Goal: Task Accomplishment & Management: Manage account settings

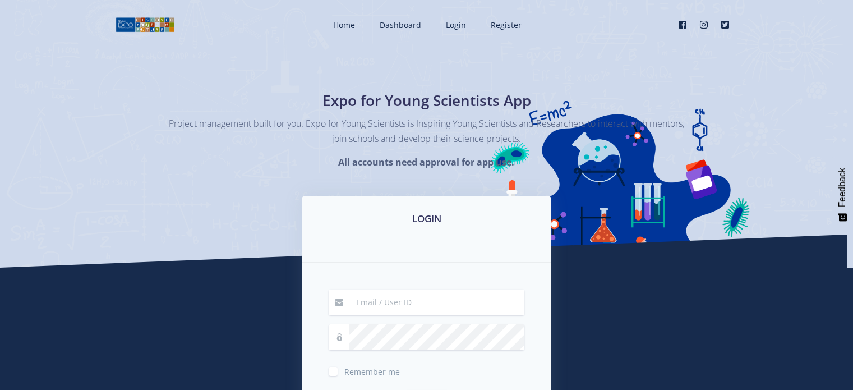
type input "[EMAIL_ADDRESS][DOMAIN_NAME]"
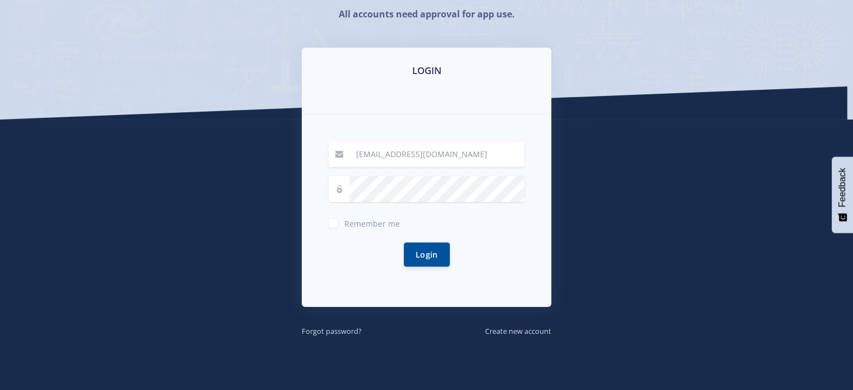
scroll to position [148, 0]
click at [432, 255] on button "Login" at bounding box center [427, 254] width 46 height 24
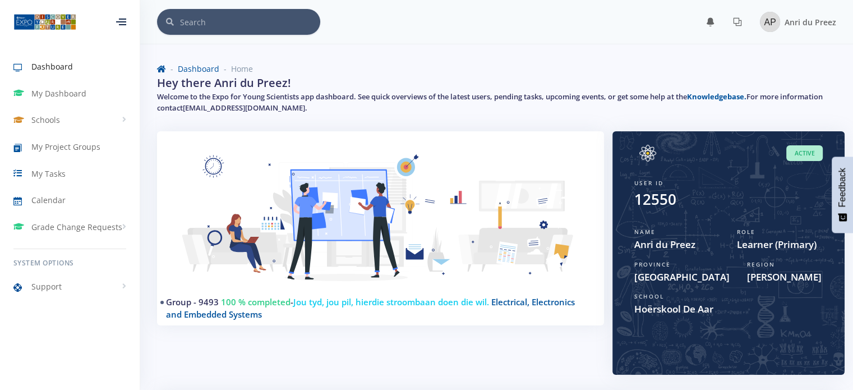
scroll to position [8, 8]
click at [70, 141] on span "My Project Groups" at bounding box center [65, 147] width 69 height 12
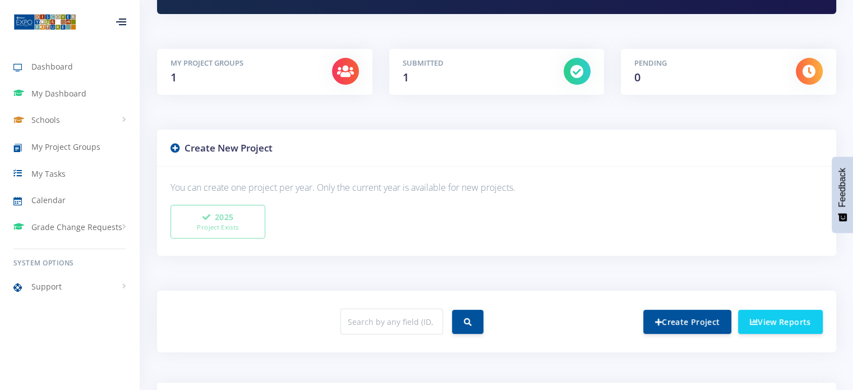
scroll to position [162, 0]
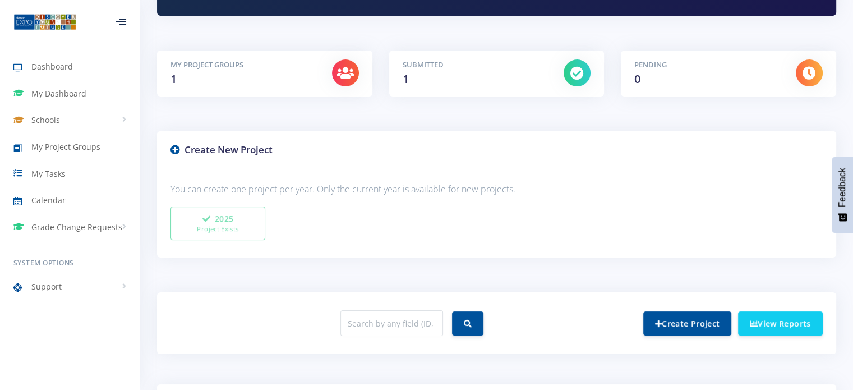
click at [578, 71] on icon at bounding box center [576, 72] width 13 height 13
click at [52, 130] on link "Schools" at bounding box center [70, 120] width 140 height 26
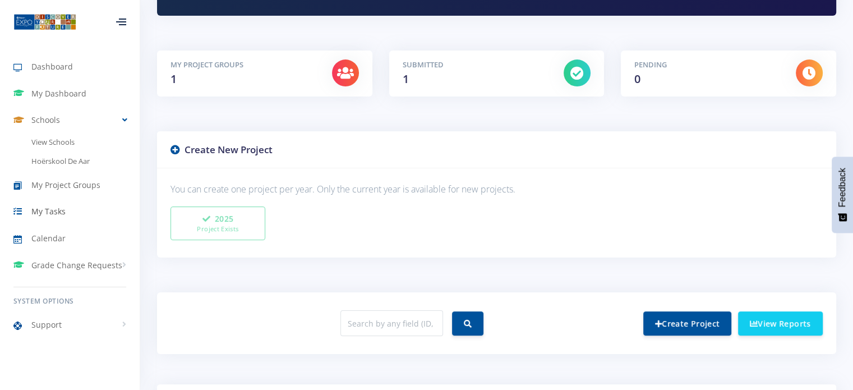
click at [88, 215] on link "My Tasks" at bounding box center [70, 212] width 140 height 26
click at [52, 208] on span "My Tasks" at bounding box center [48, 211] width 34 height 12
click at [47, 213] on span "My Tasks" at bounding box center [48, 211] width 34 height 12
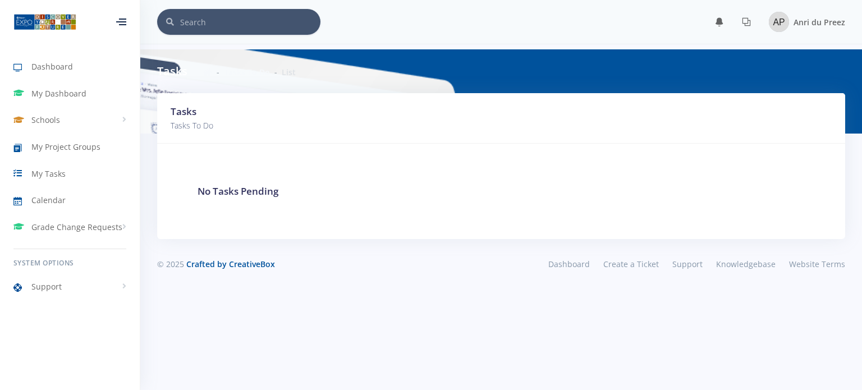
scroll to position [8, 8]
click at [70, 141] on span "My Project Groups" at bounding box center [65, 147] width 69 height 12
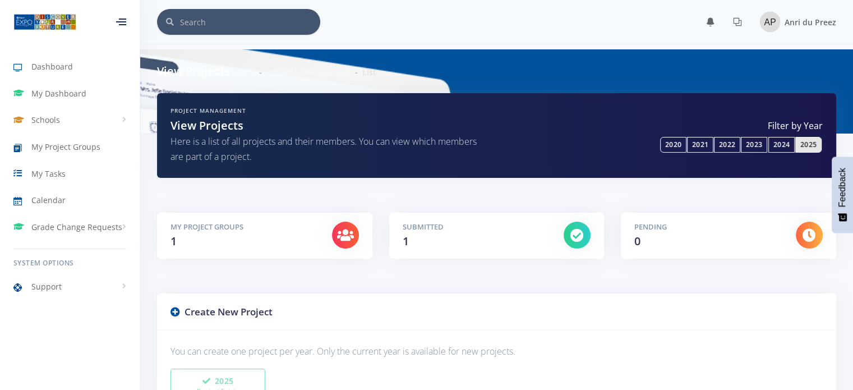
scroll to position [8, 8]
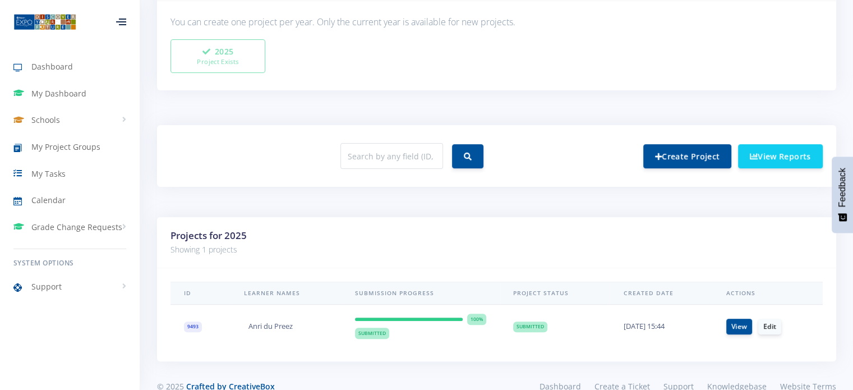
scroll to position [350, 0]
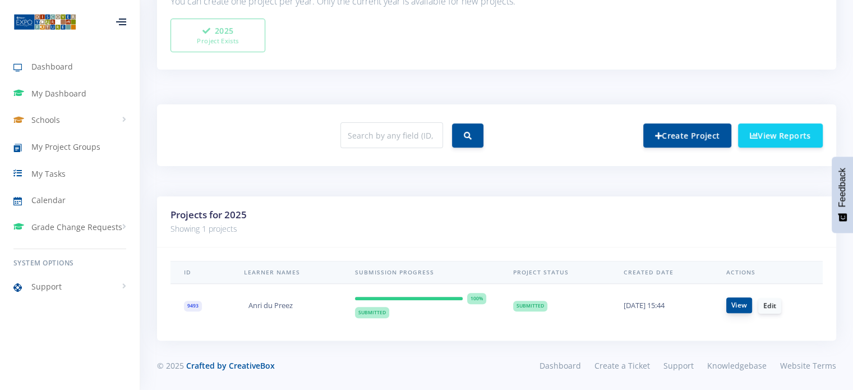
click at [740, 305] on link "View" at bounding box center [739, 305] width 26 height 16
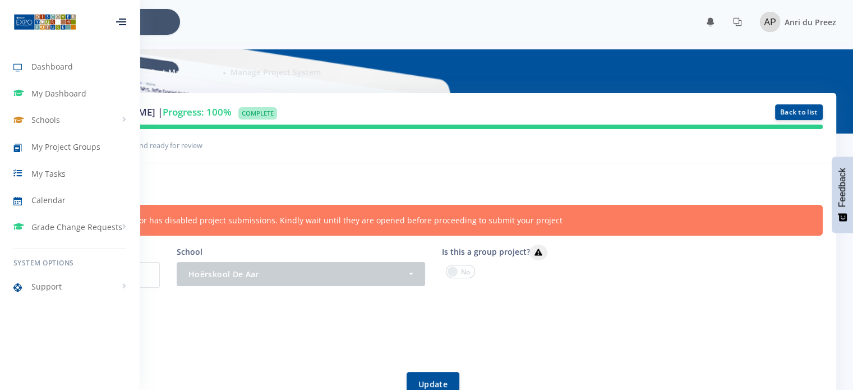
scroll to position [176, 0]
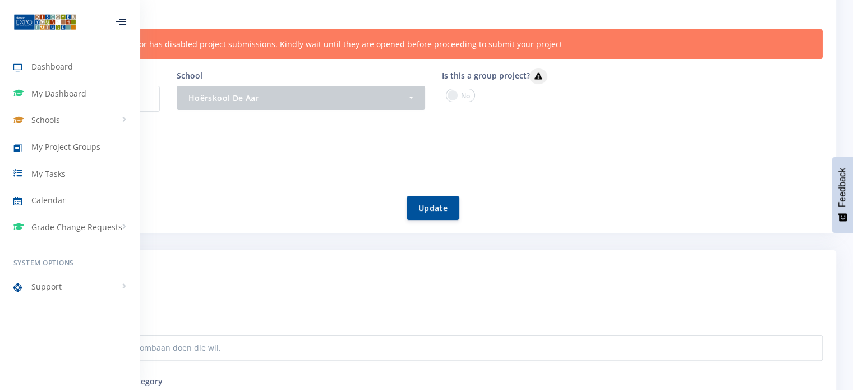
click at [124, 22] on icon at bounding box center [121, 21] width 10 height 1
click at [117, 22] on icon at bounding box center [121, 21] width 10 height 1
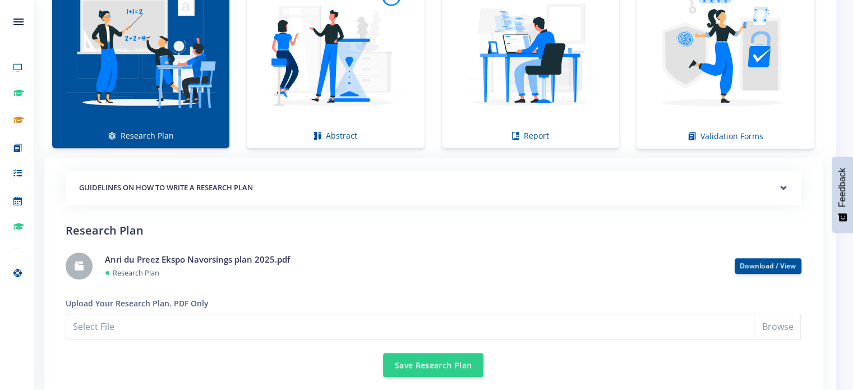
scroll to position [876, 0]
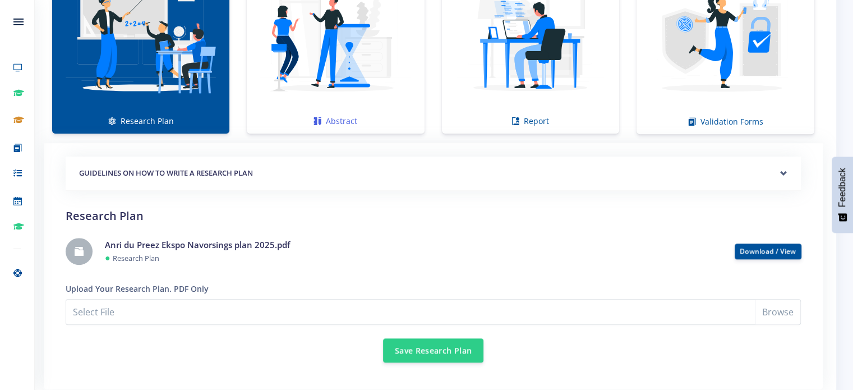
click at [259, 3] on img at bounding box center [335, 35] width 159 height 159
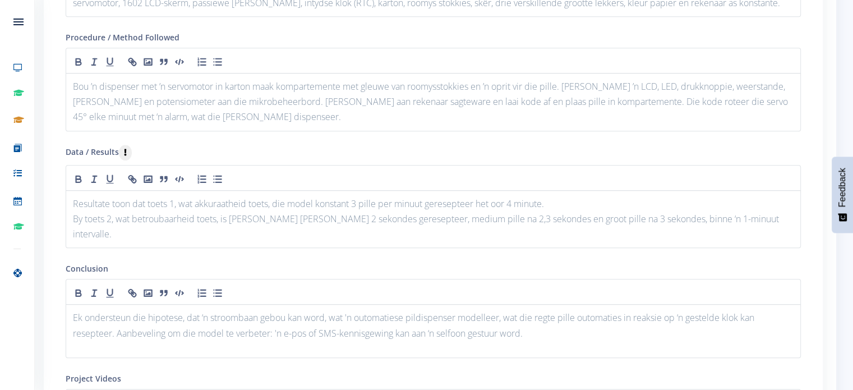
scroll to position [1234, 0]
